Goal: Task Accomplishment & Management: Manage account settings

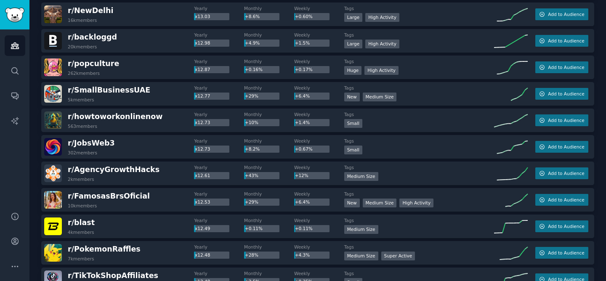
scroll to position [9141, 0]
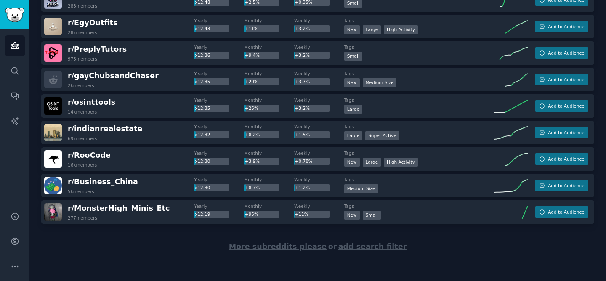
click at [265, 248] on span "More subreddits please" at bounding box center [278, 246] width 98 height 8
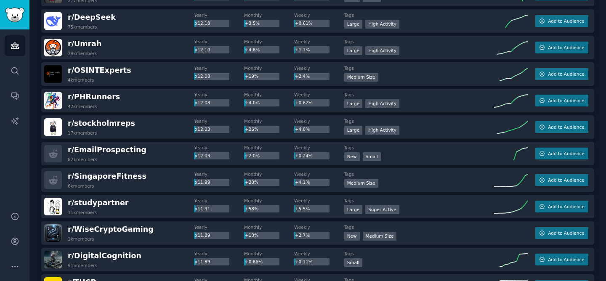
scroll to position [9358, 0]
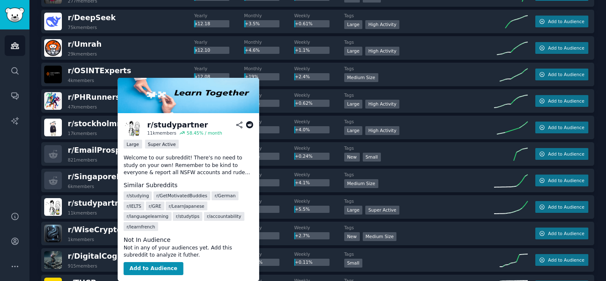
click at [249, 122] on icon at bounding box center [250, 125] width 8 height 8
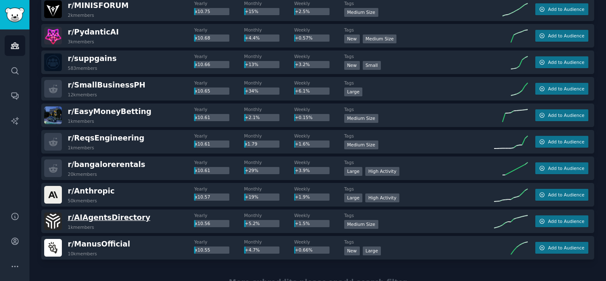
scroll to position [10466, 0]
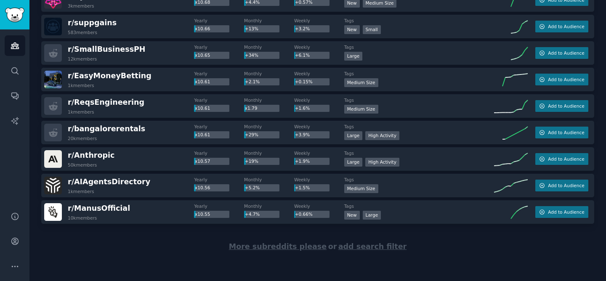
click at [269, 246] on span "More subreddits please" at bounding box center [278, 246] width 98 height 8
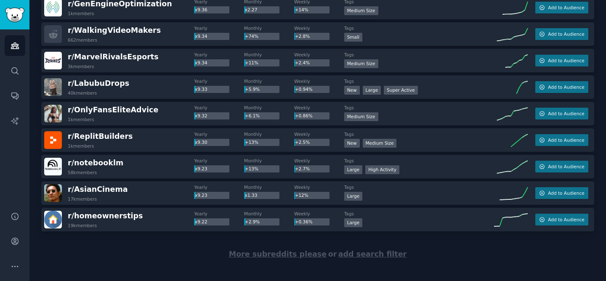
scroll to position [11785, 0]
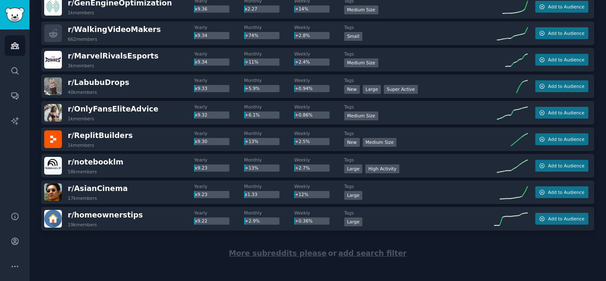
click at [263, 254] on span "More subreddits please" at bounding box center [278, 253] width 98 height 8
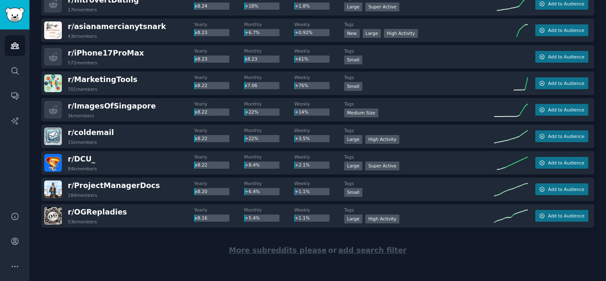
scroll to position [13117, 0]
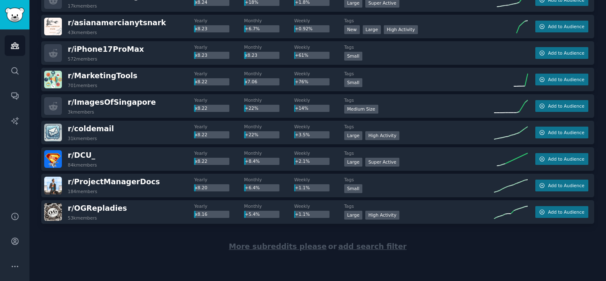
click at [271, 249] on span "More subreddits please" at bounding box center [278, 246] width 98 height 8
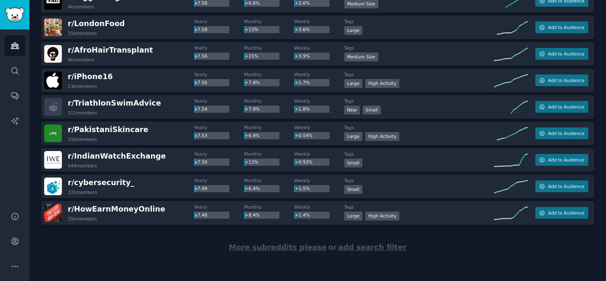
scroll to position [14442, 0]
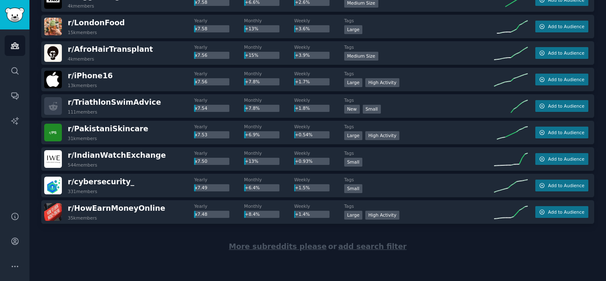
click at [281, 248] on span "More subreddits please" at bounding box center [278, 246] width 98 height 8
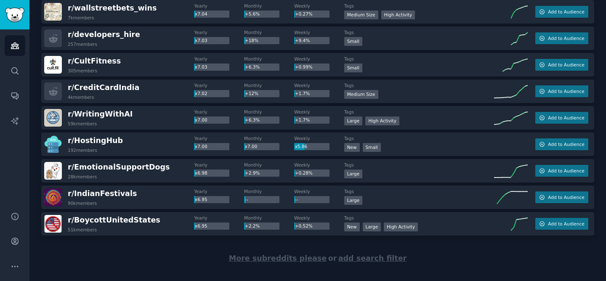
scroll to position [15767, 0]
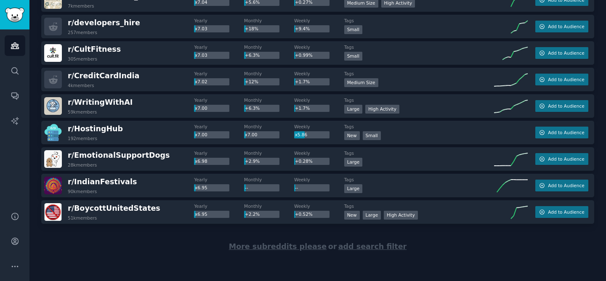
click at [268, 246] on span "More subreddits please" at bounding box center [278, 246] width 98 height 8
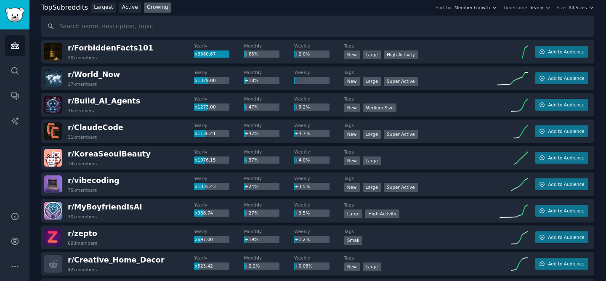
scroll to position [0, 0]
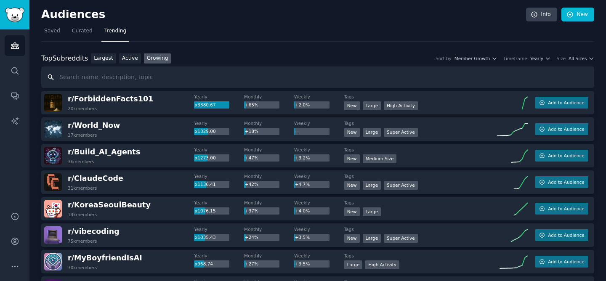
click at [85, 83] on input "text" at bounding box center [317, 76] width 553 height 21
type input "studypartner"
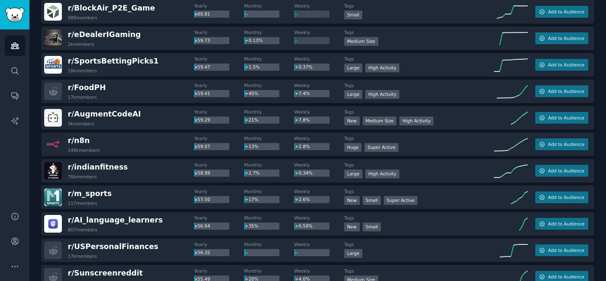
scroll to position [1708, 0]
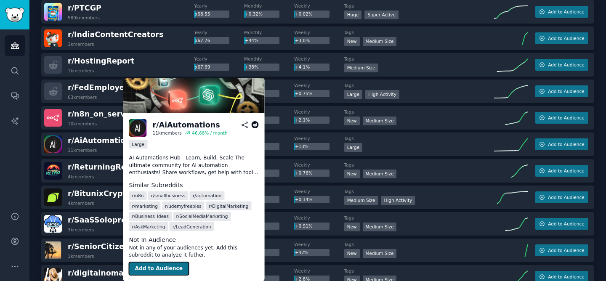
click at [154, 264] on button "Add to Audience" at bounding box center [159, 268] width 60 height 13
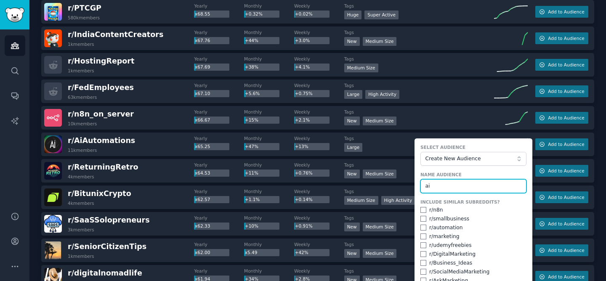
type input "a"
type input "A"
type input "a"
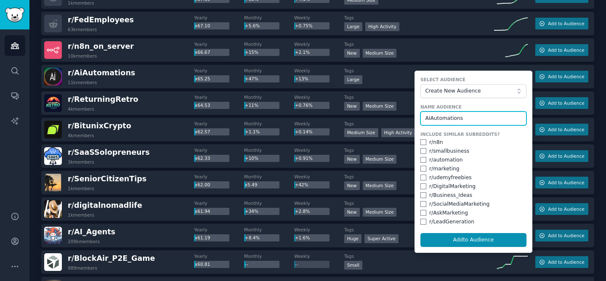
scroll to position [1778, 0]
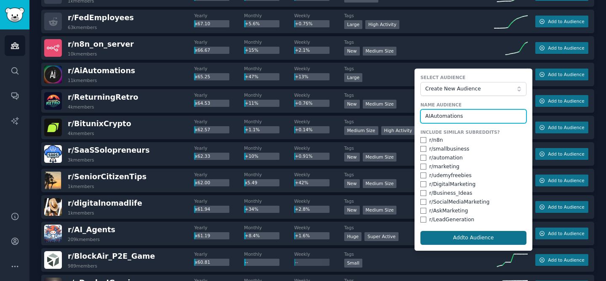
type input "AIAutomations"
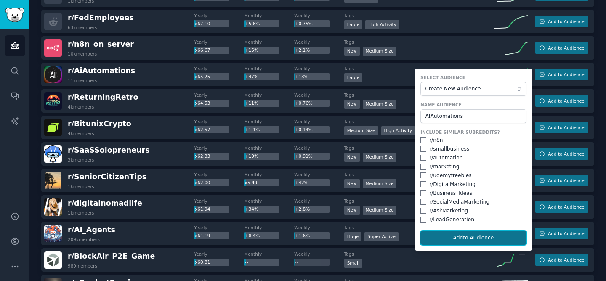
click at [467, 239] on button "Add to Audience" at bounding box center [473, 238] width 106 height 14
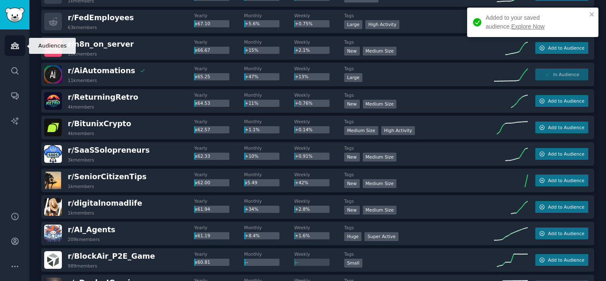
click at [17, 53] on link "Audiences" at bounding box center [15, 45] width 21 height 21
click at [8, 43] on link "Audiences" at bounding box center [15, 45] width 21 height 21
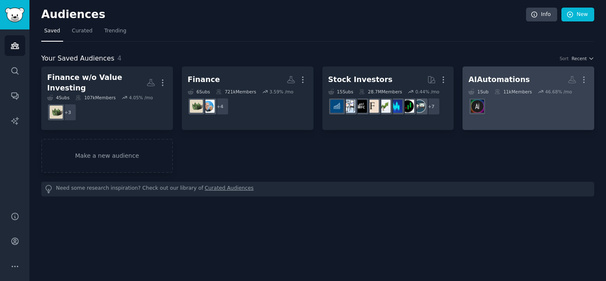
click at [524, 109] on dd at bounding box center [528, 107] width 120 height 24
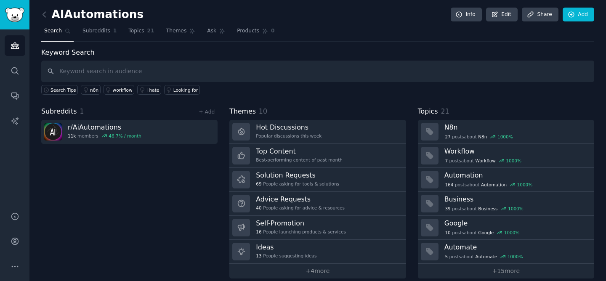
scroll to position [9, 0]
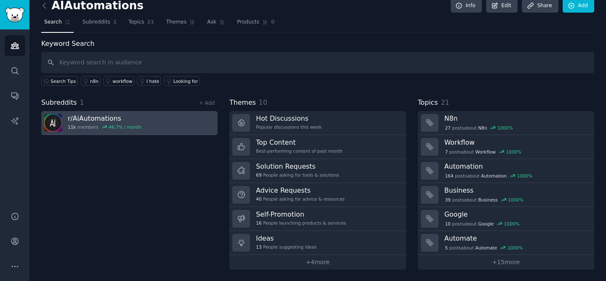
click at [145, 125] on link "r/ AiAutomations 11k members 46.7 % / month" at bounding box center [129, 123] width 176 height 24
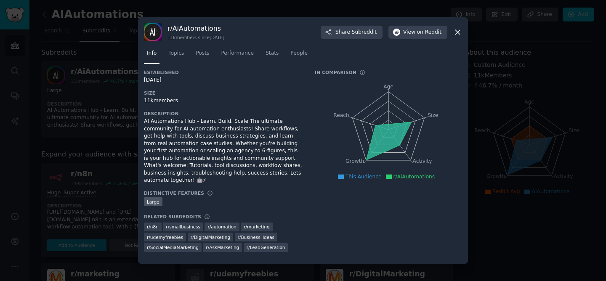
click at [458, 37] on icon at bounding box center [457, 32] width 9 height 9
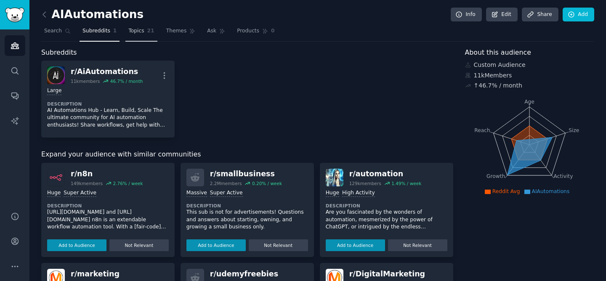
click at [131, 29] on span "Topics" at bounding box center [136, 31] width 16 height 8
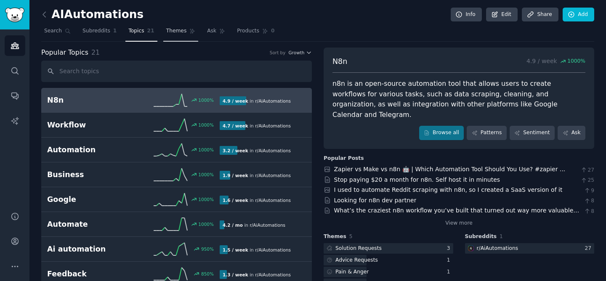
click at [170, 30] on span "Themes" at bounding box center [176, 31] width 21 height 8
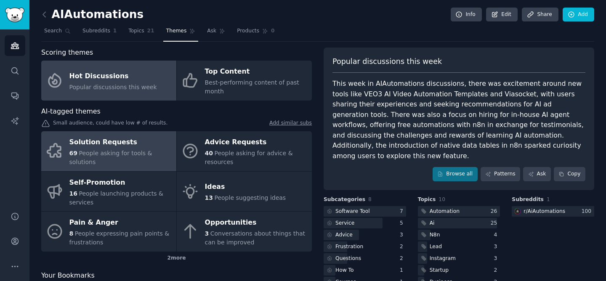
click at [109, 150] on span "People asking for tools & solutions" at bounding box center [110, 158] width 83 height 16
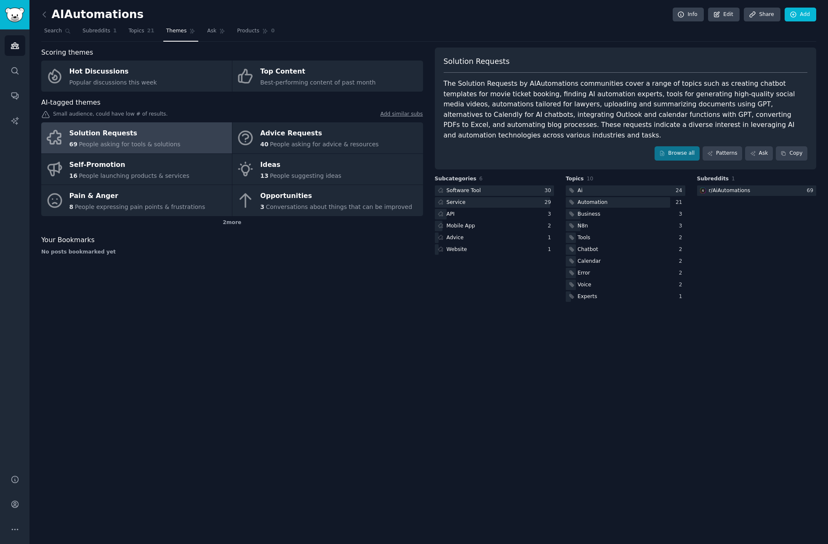
click at [463, 87] on div "The Solution Requests by AIAutomations communities cover a range of topics such…" at bounding box center [625, 110] width 364 height 62
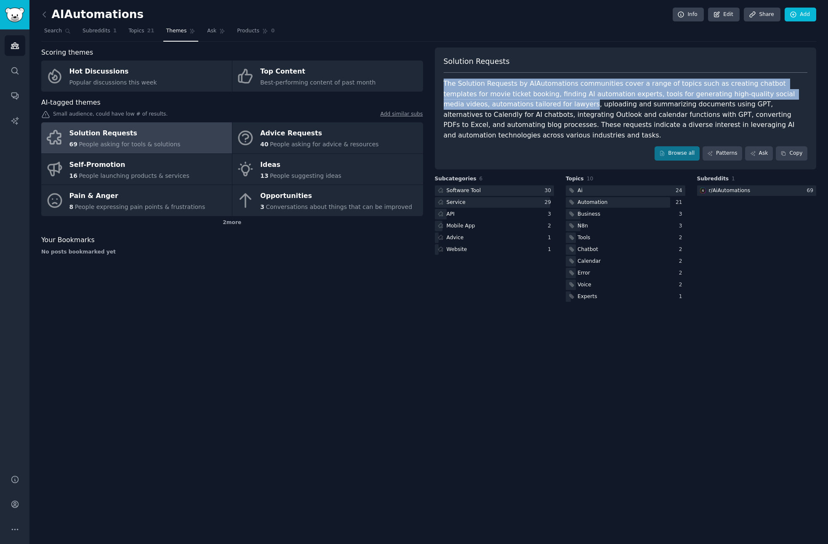
drag, startPoint x: 444, startPoint y: 82, endPoint x: 500, endPoint y: 106, distance: 60.9
click at [500, 106] on div "The Solution Requests by AIAutomations communities cover a range of topics such…" at bounding box center [625, 110] width 364 height 62
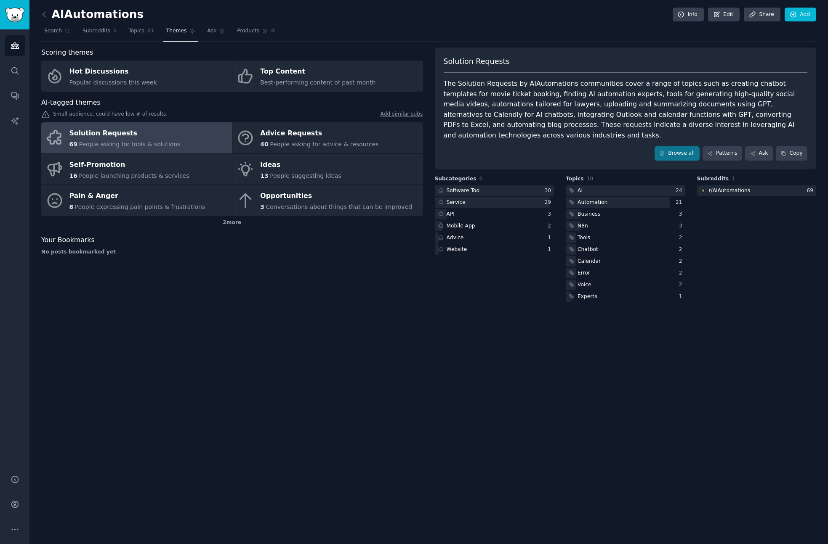
drag, startPoint x: 503, startPoint y: 106, endPoint x: 584, endPoint y: 103, distance: 81.2
click at [584, 103] on div "The Solution Requests by AIAutomations communities cover a range of topics such…" at bounding box center [625, 110] width 364 height 62
drag, startPoint x: 504, startPoint y: 105, endPoint x: 654, endPoint y: 100, distance: 150.3
click at [605, 100] on div "The Solution Requests by AIAutomations communities cover a range of topics such…" at bounding box center [625, 110] width 364 height 62
drag, startPoint x: 682, startPoint y: 115, endPoint x: 777, endPoint y: 119, distance: 94.7
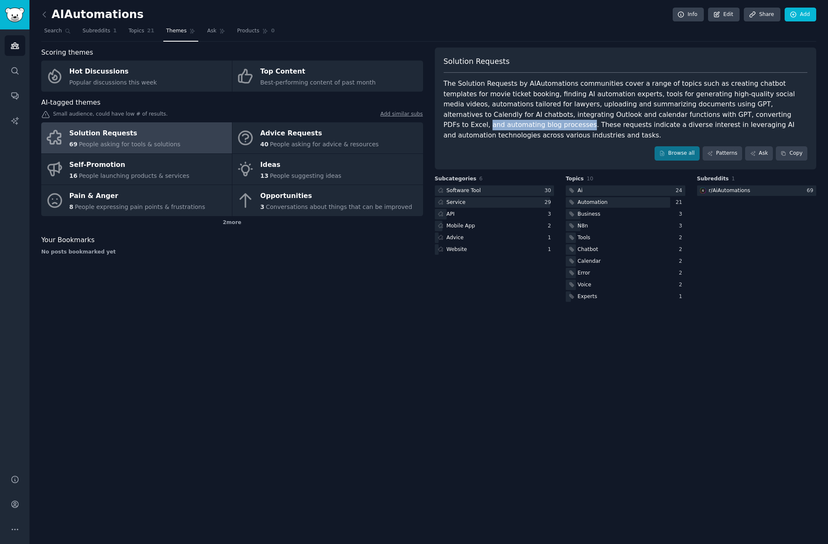
click at [605, 119] on div "The Solution Requests by AIAutomations communities cover a range of topics such…" at bounding box center [625, 110] width 364 height 62
click at [596, 124] on div "The Solution Requests by AIAutomations communities cover a range of topics such…" at bounding box center [625, 110] width 364 height 62
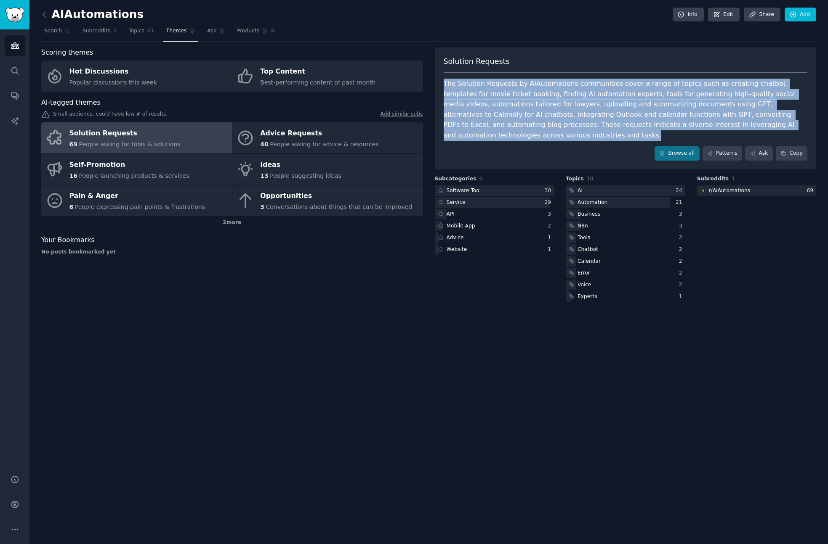
click at [596, 124] on div "The Solution Requests by AIAutomations communities cover a range of topics such…" at bounding box center [625, 110] width 364 height 62
click at [291, 83] on span "Best-performing content of past month" at bounding box center [317, 82] width 115 height 7
